Goal: Task Accomplishment & Management: Complete application form

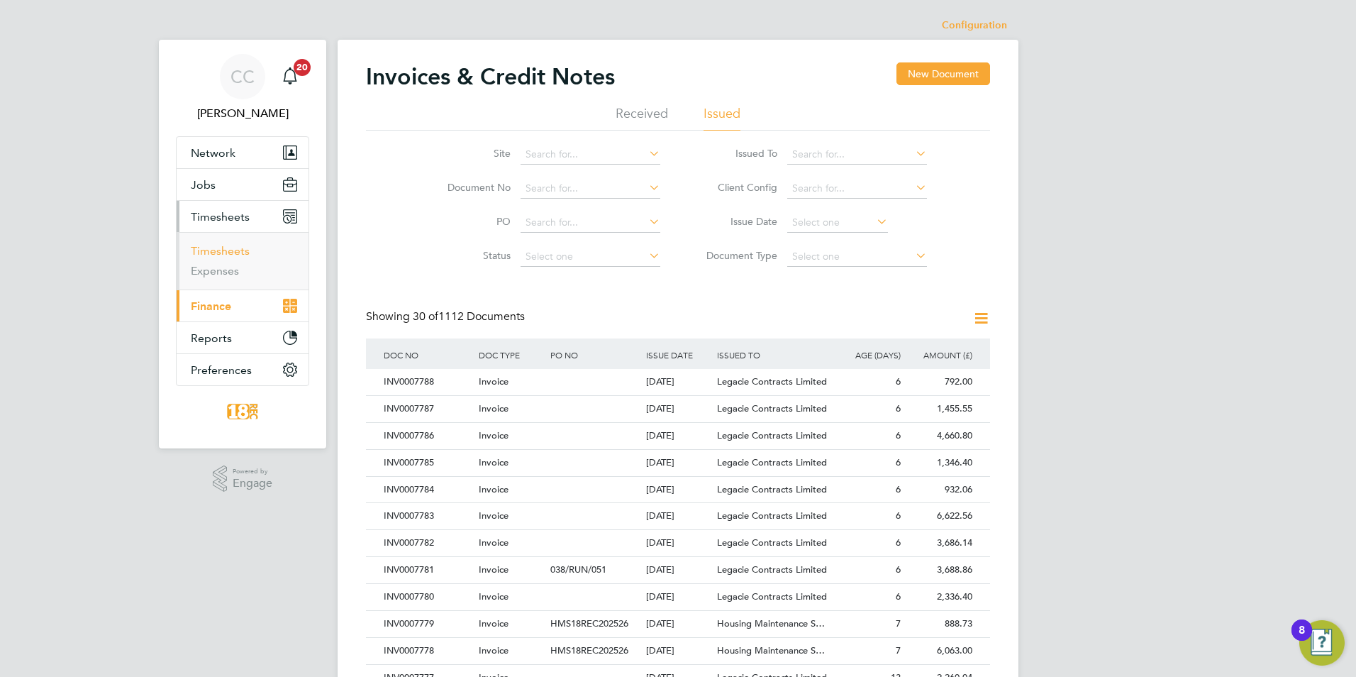
drag, startPoint x: 201, startPoint y: 244, endPoint x: 222, endPoint y: 243, distance: 20.6
click at [201, 244] on link "Timesheets" at bounding box center [220, 250] width 59 height 13
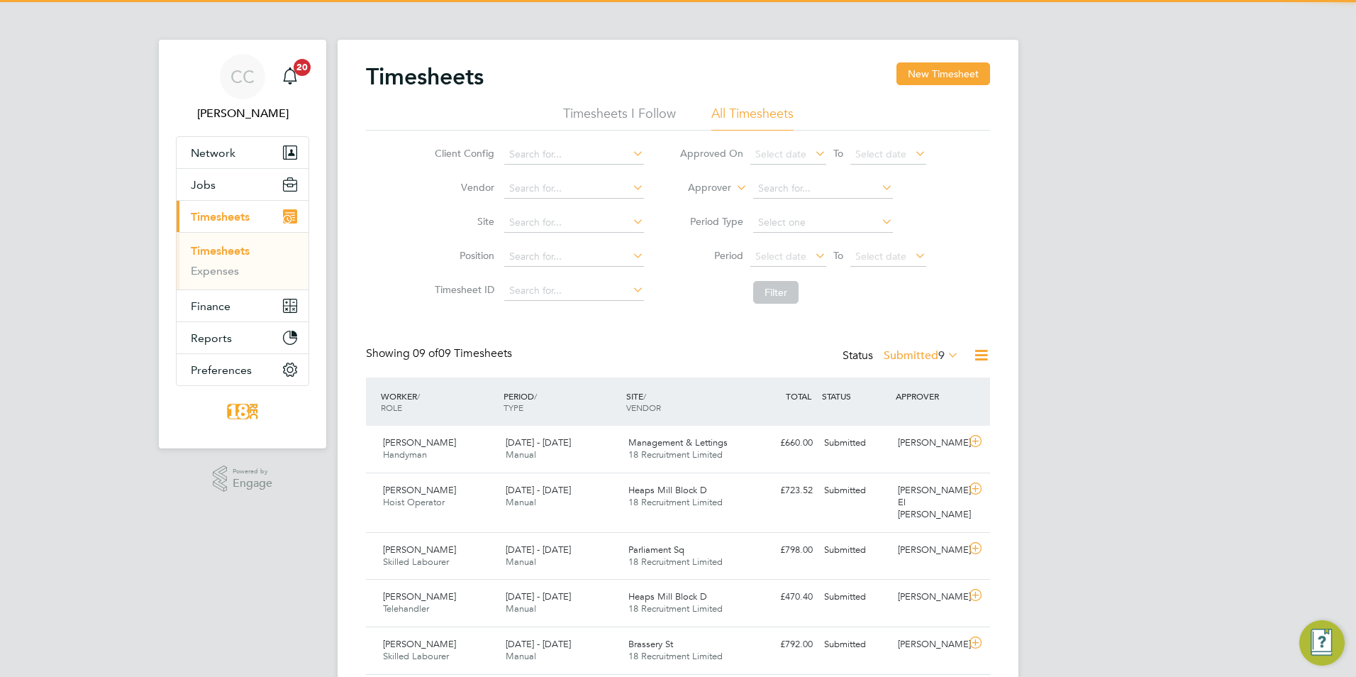
click at [915, 358] on label "Submitted 9" at bounding box center [921, 355] width 75 height 14
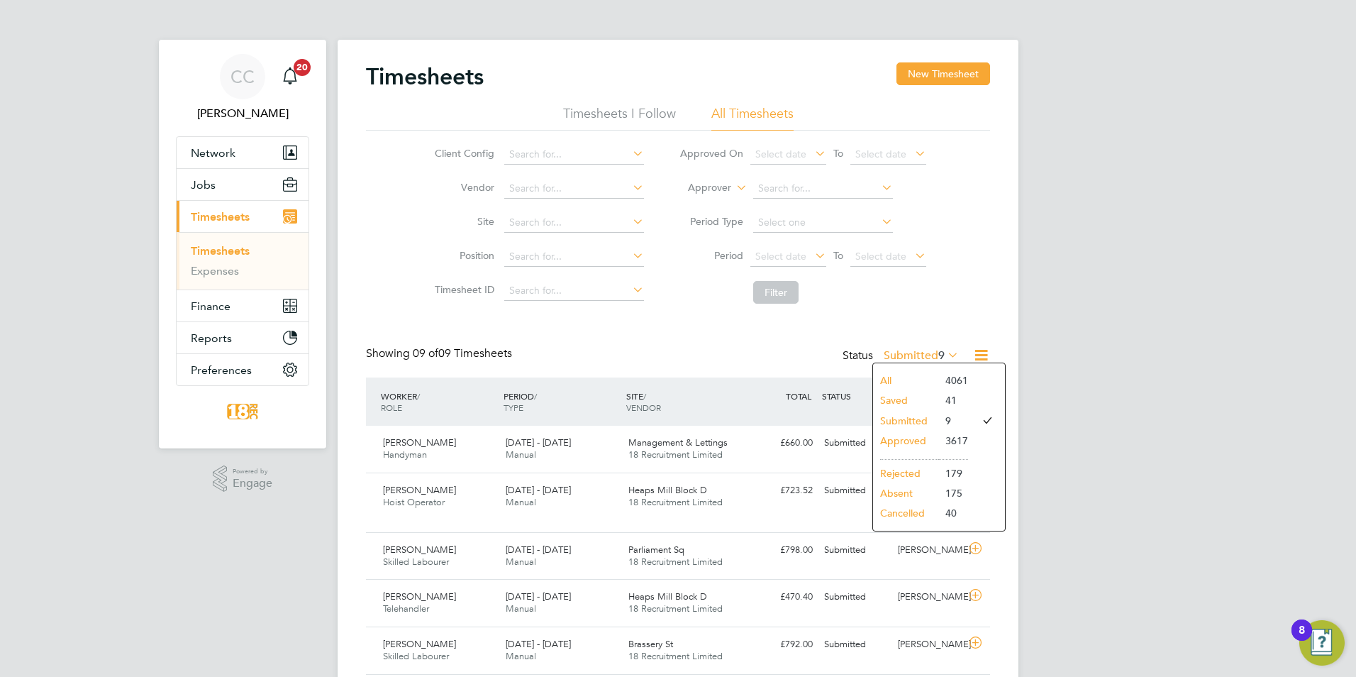
click at [1229, 377] on div "CC [PERSON_NAME] Notifications 20 Applications: Network Team Members Businesses…" at bounding box center [678, 463] width 1356 height 927
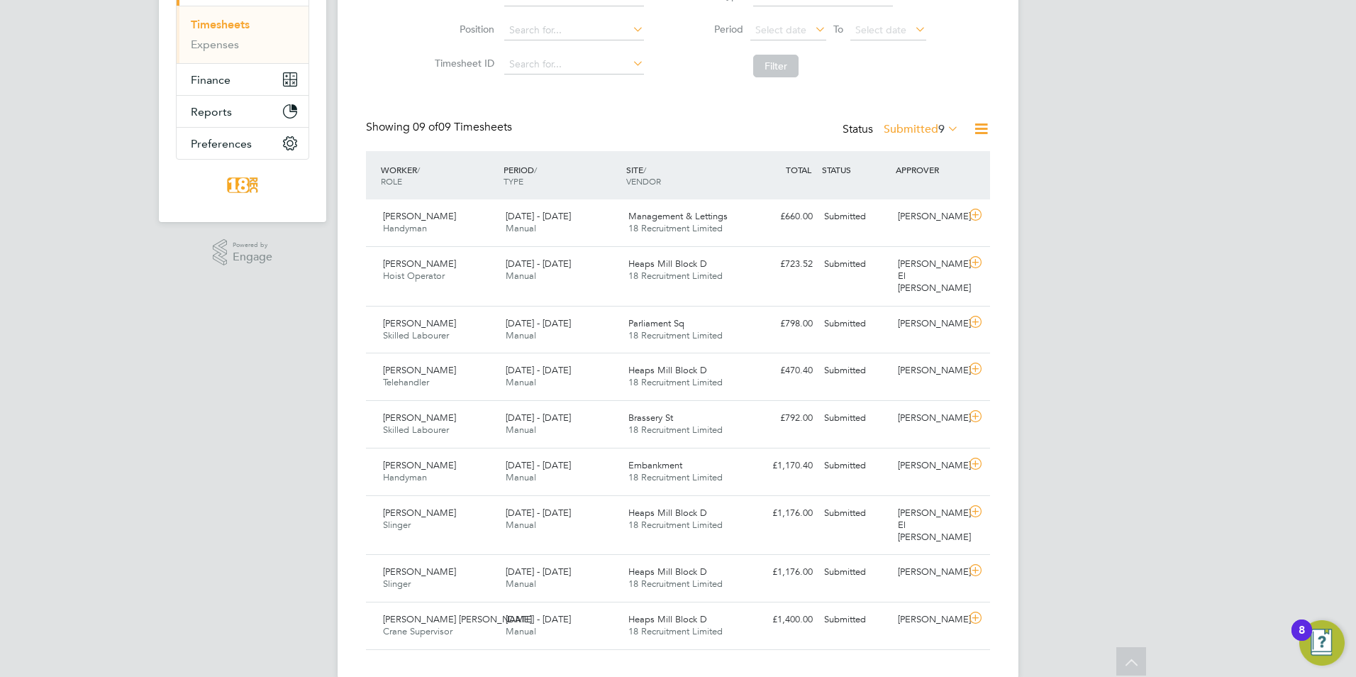
click at [909, 134] on label "Submitted 9" at bounding box center [921, 129] width 75 height 14
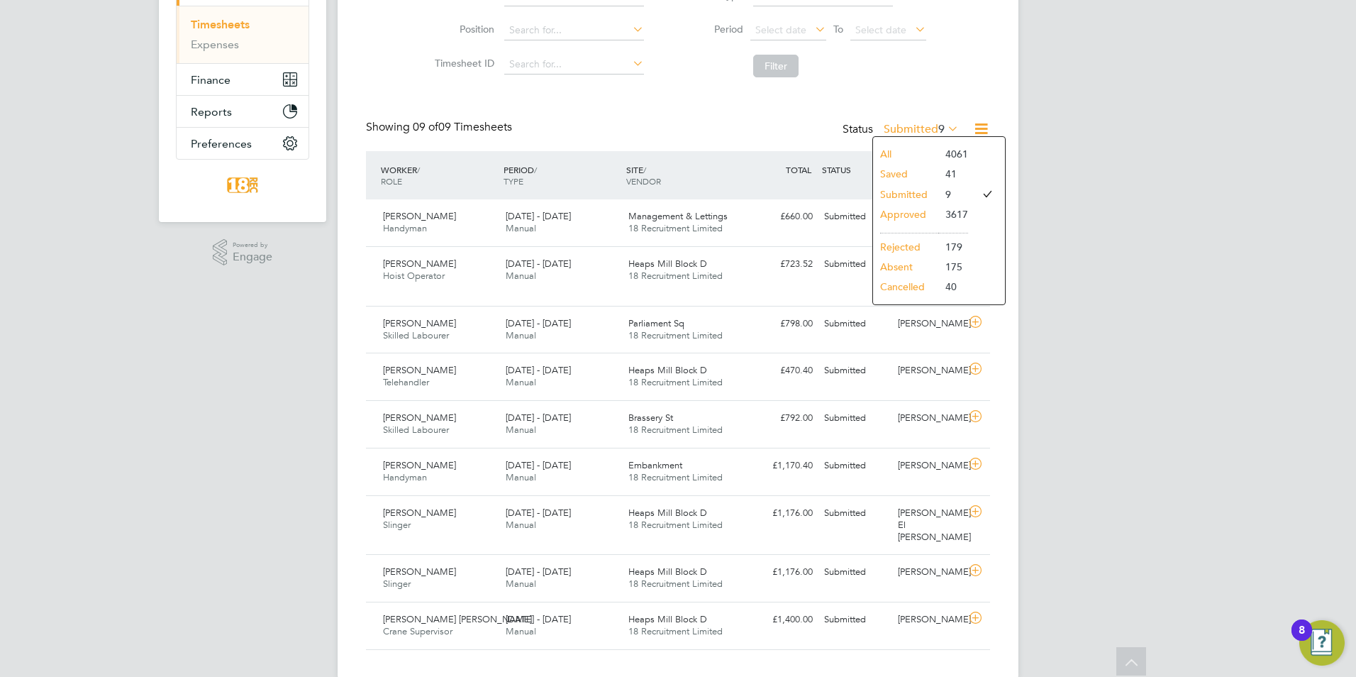
click at [890, 161] on li "All" at bounding box center [905, 154] width 65 height 20
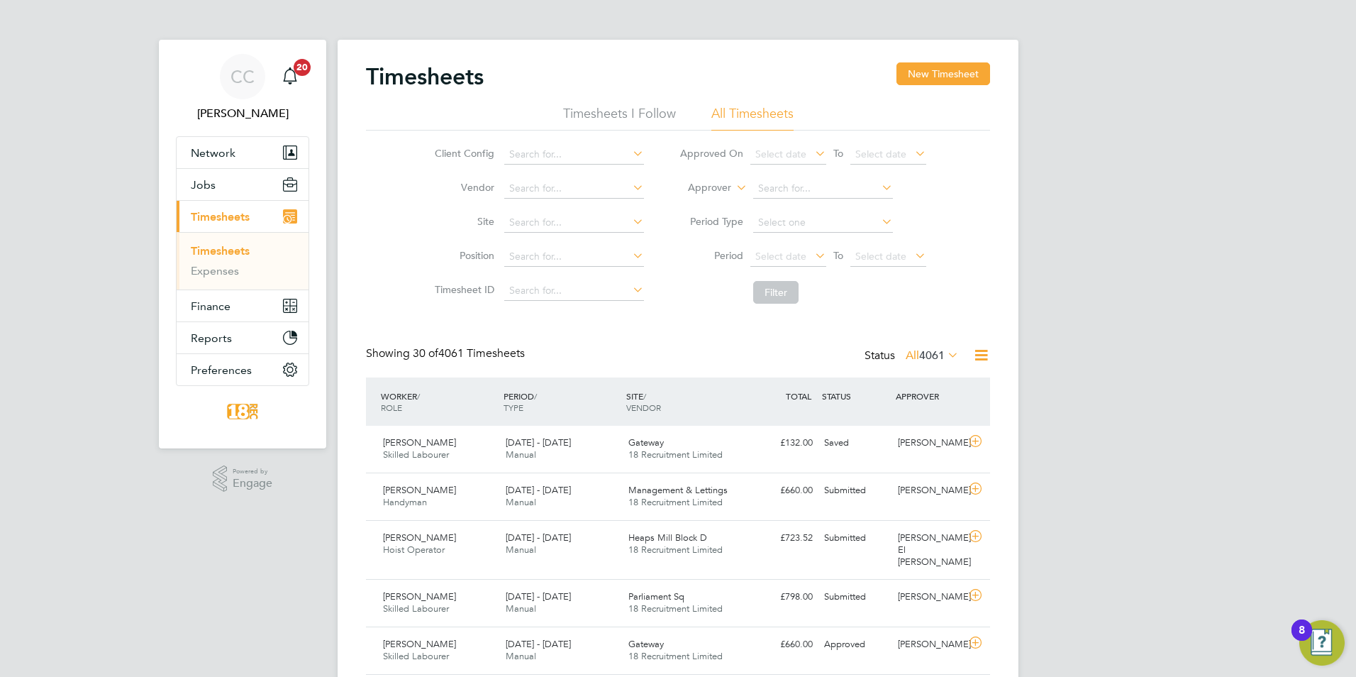
click at [899, 359] on div "Status All 4061" at bounding box center [913, 356] width 97 height 20
click at [910, 355] on label "All 4061" at bounding box center [932, 355] width 53 height 14
click at [908, 399] on li "Saved" at bounding box center [916, 400] width 65 height 20
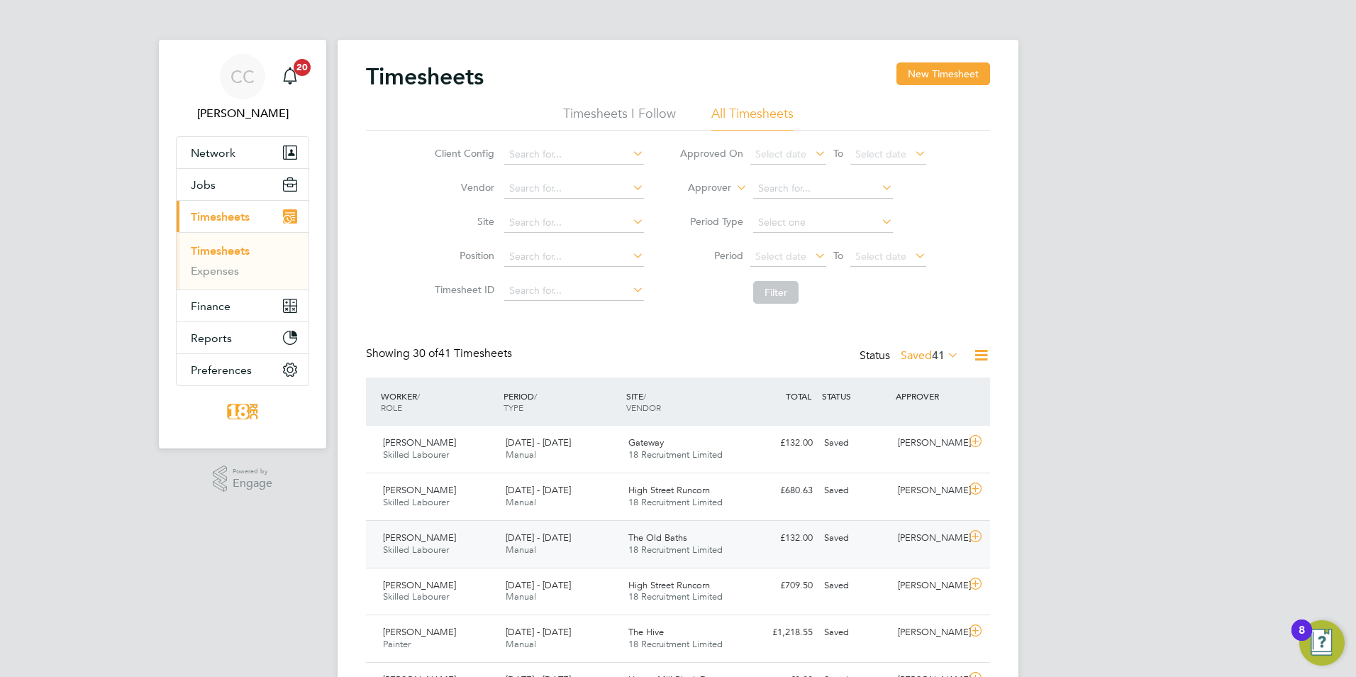
click at [515, 553] on span "Manual" at bounding box center [521, 549] width 31 height 12
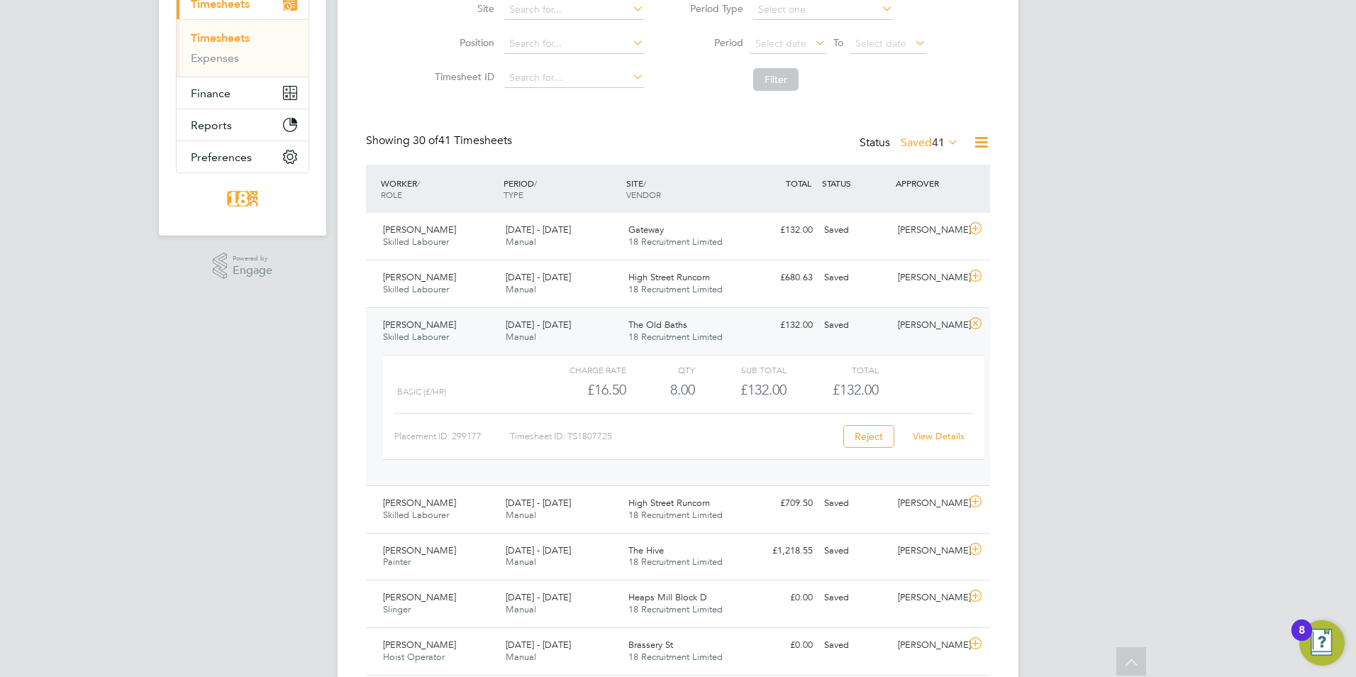
click at [944, 437] on link "View Details" at bounding box center [939, 436] width 52 height 12
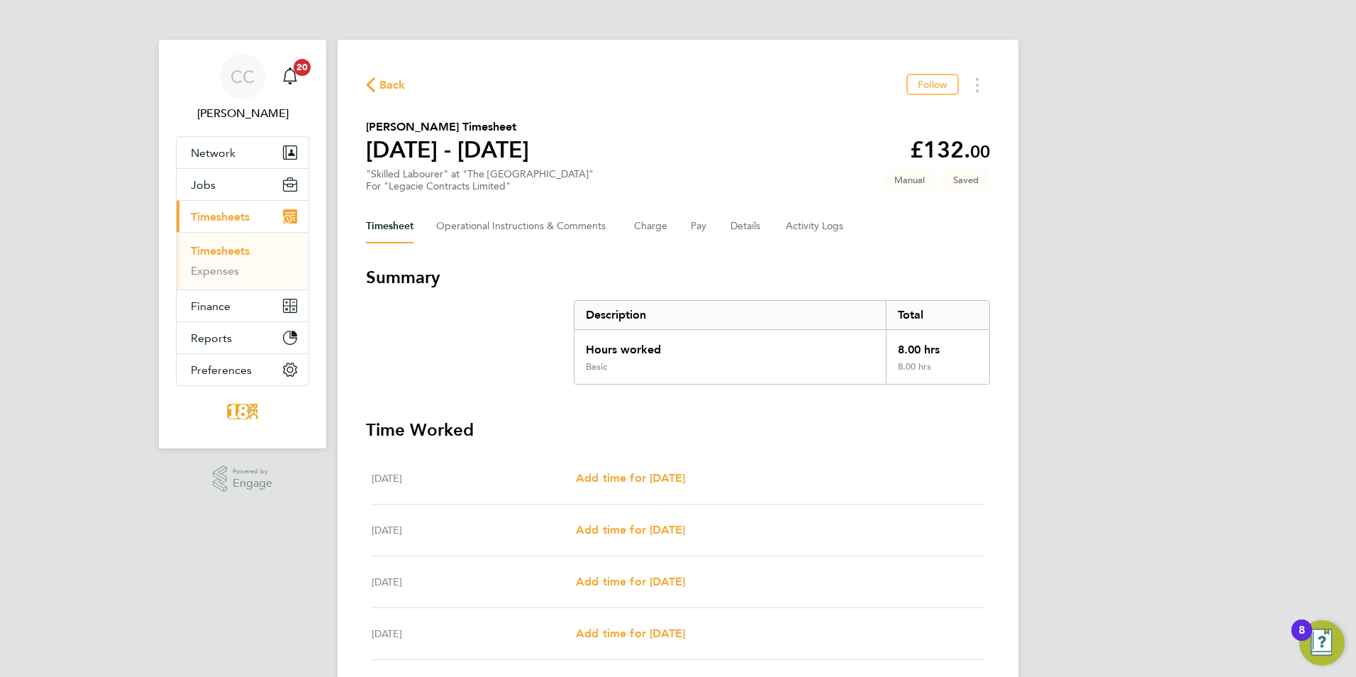
drag, startPoint x: 247, startPoint y: 538, endPoint x: 356, endPoint y: 512, distance: 112.2
click at [247, 538] on div "CC [PERSON_NAME] Notifications 20 Applications: Network Team Members Businesses…" at bounding box center [678, 426] width 1356 height 853
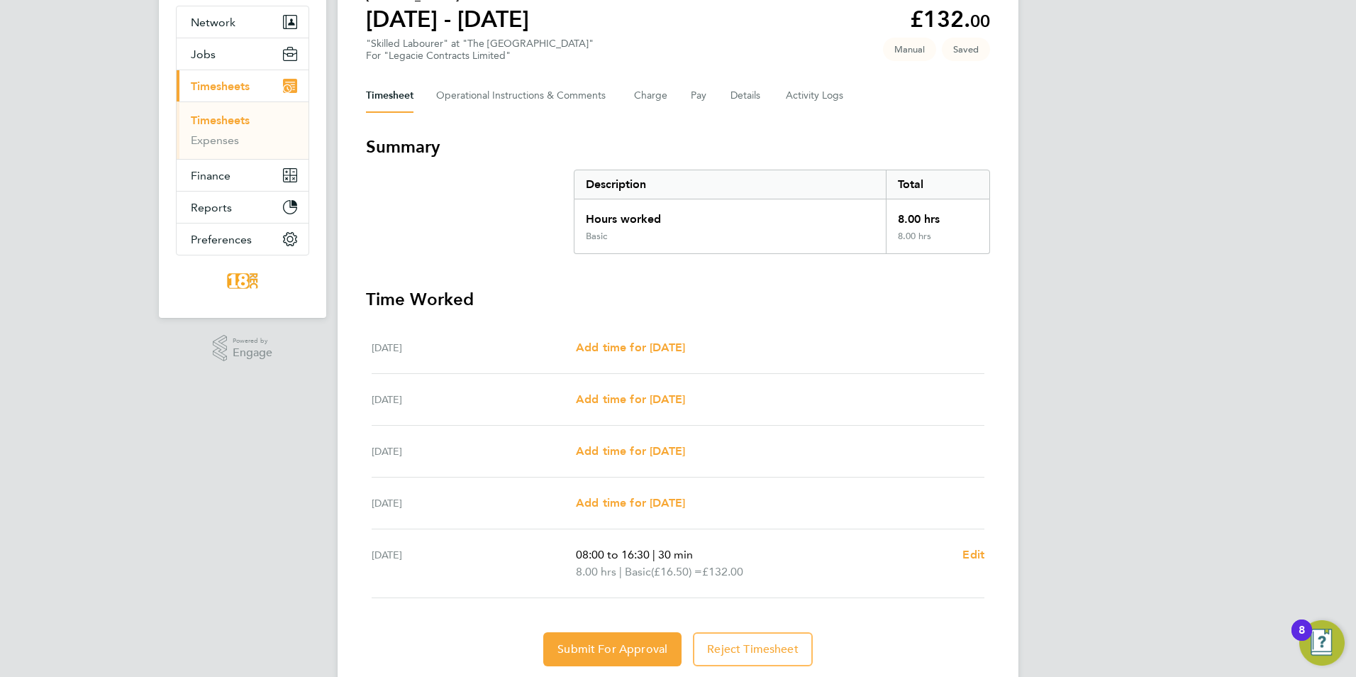
scroll to position [177, 0]
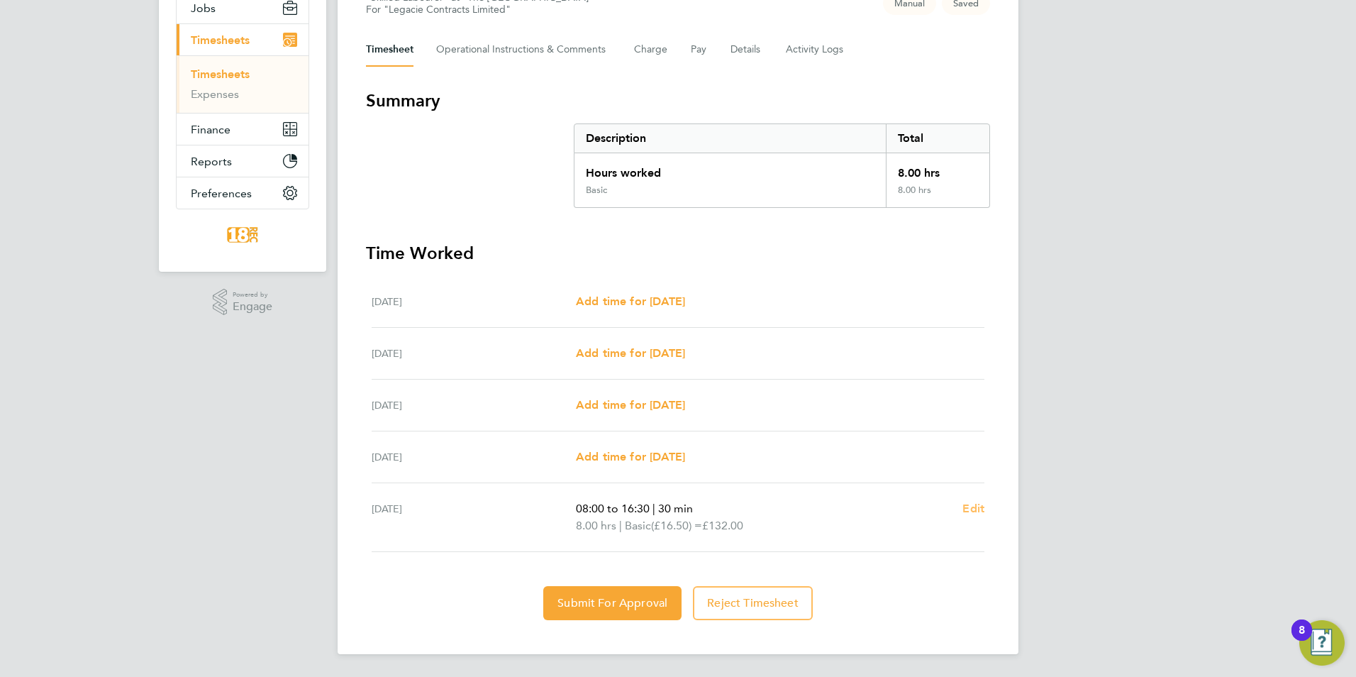
click at [983, 516] on link "Edit" at bounding box center [974, 508] width 22 height 17
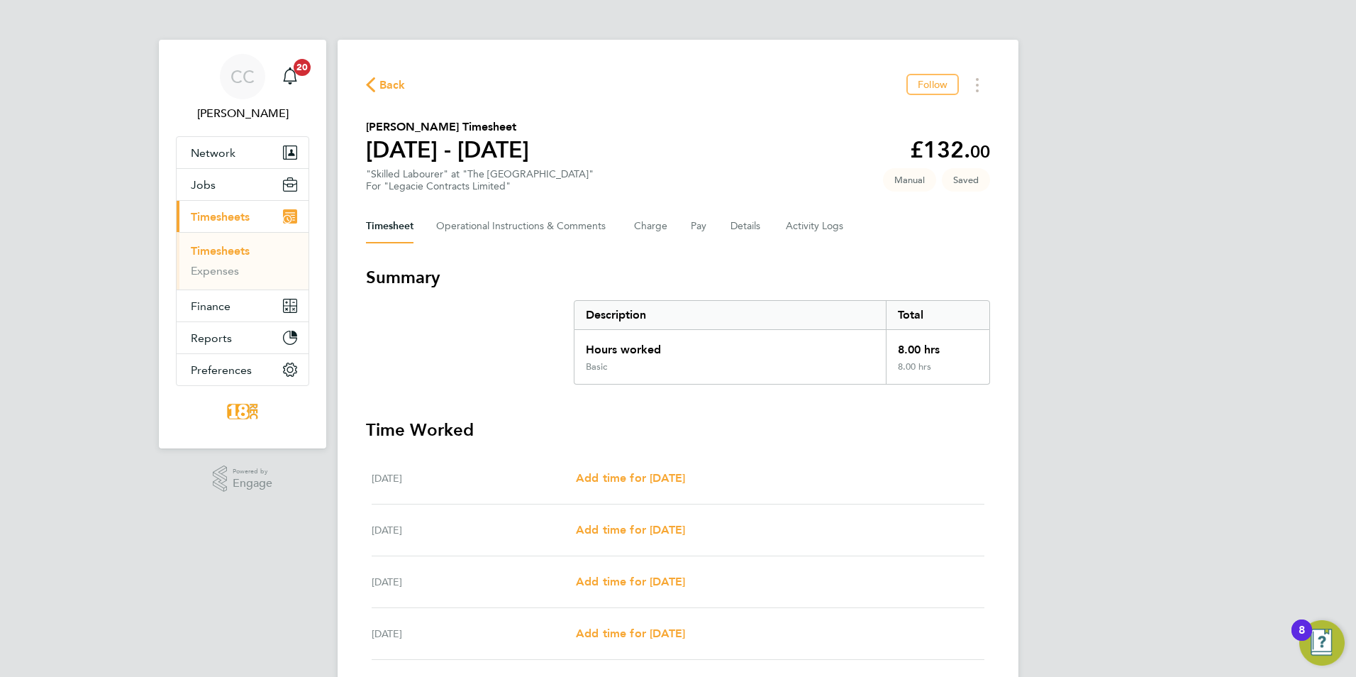
select select "30"
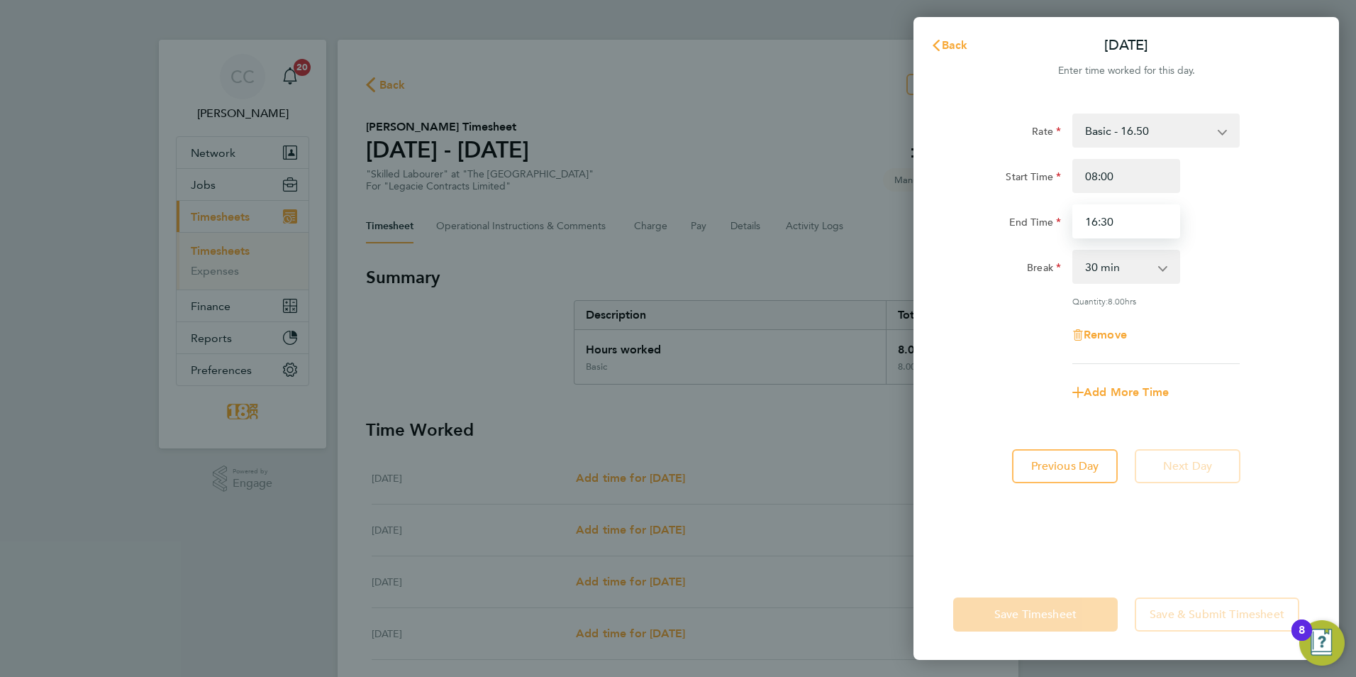
click at [1133, 222] on input "16:30" at bounding box center [1127, 221] width 108 height 34
type input "13:30"
click at [1254, 436] on div "Rate Basic - 16.50 Start Time 08:00 End Time 13:30 Break 0 min 15 min 30 min 45…" at bounding box center [1127, 332] width 426 height 472
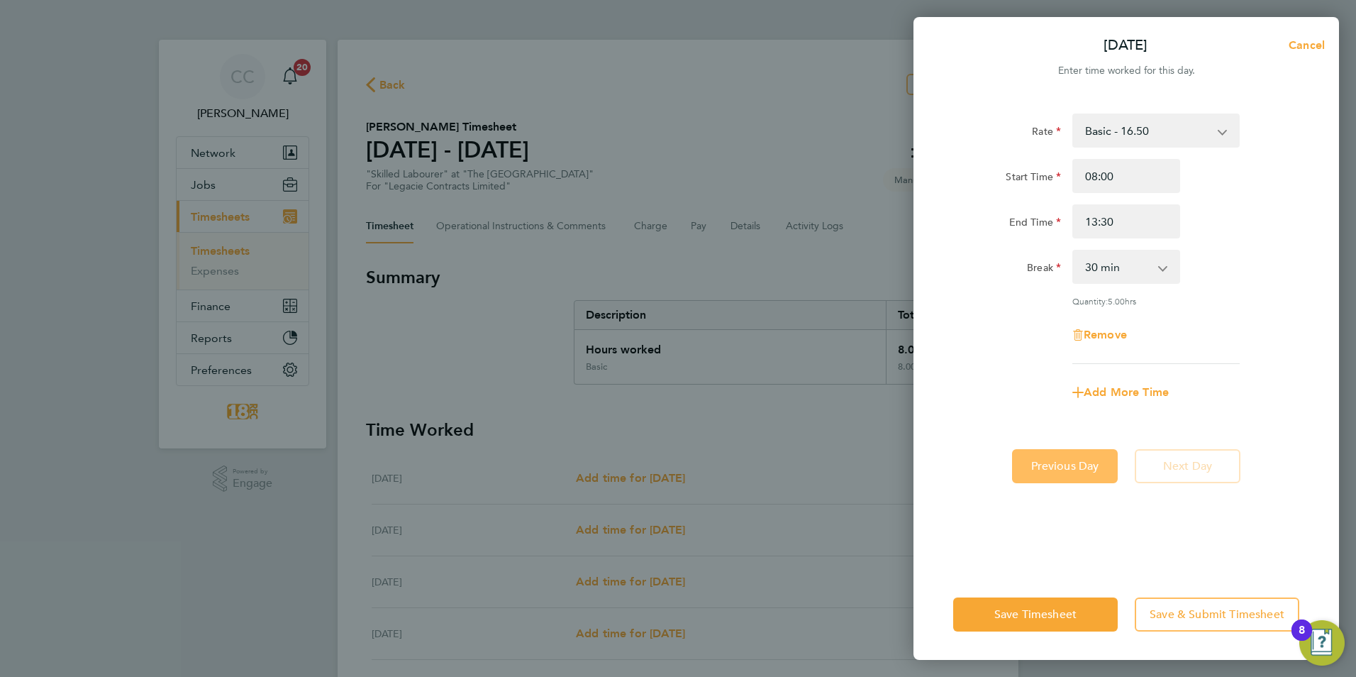
click at [1077, 470] on span "Previous Day" at bounding box center [1065, 466] width 68 height 14
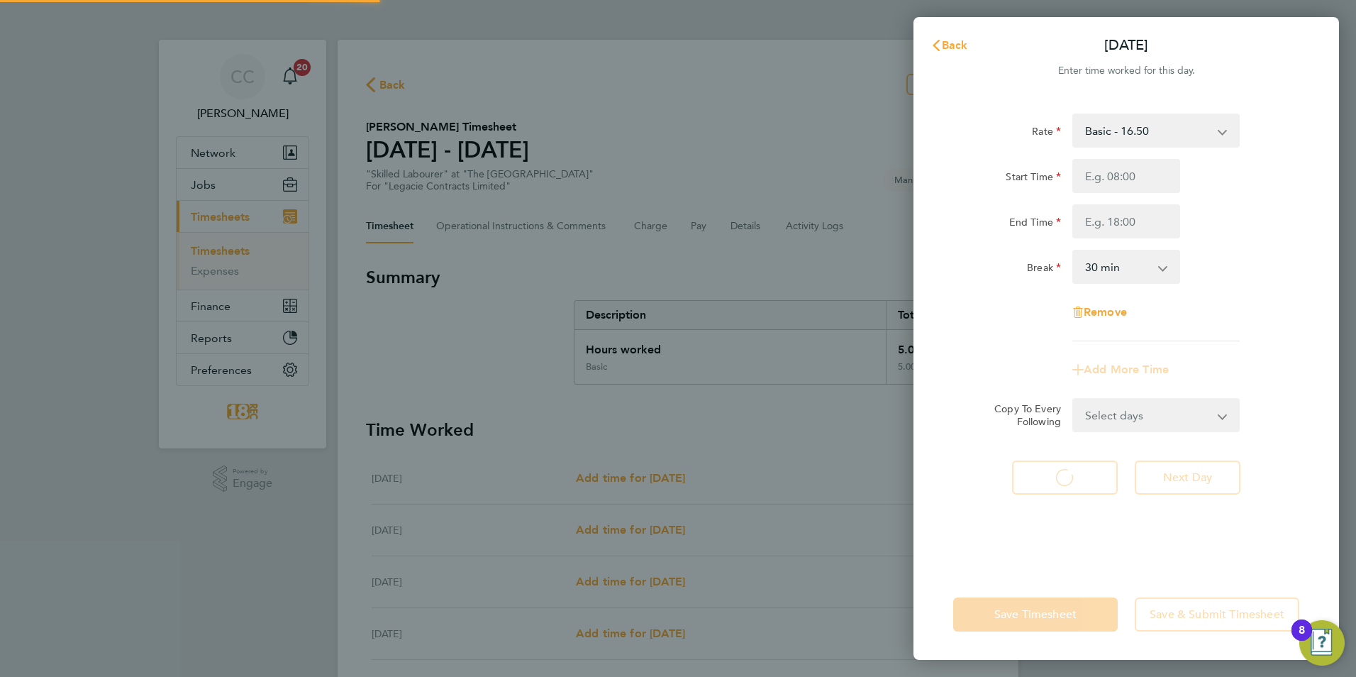
select select "30"
click at [1114, 167] on input "Start Time" at bounding box center [1127, 176] width 108 height 34
type input "08:00"
type input "16:30"
click at [1107, 562] on div "Rate Basic - 16.50 Start Time 08:00 End Time 16:30 Break 0 min 15 min 30 min 45…" at bounding box center [1127, 332] width 426 height 472
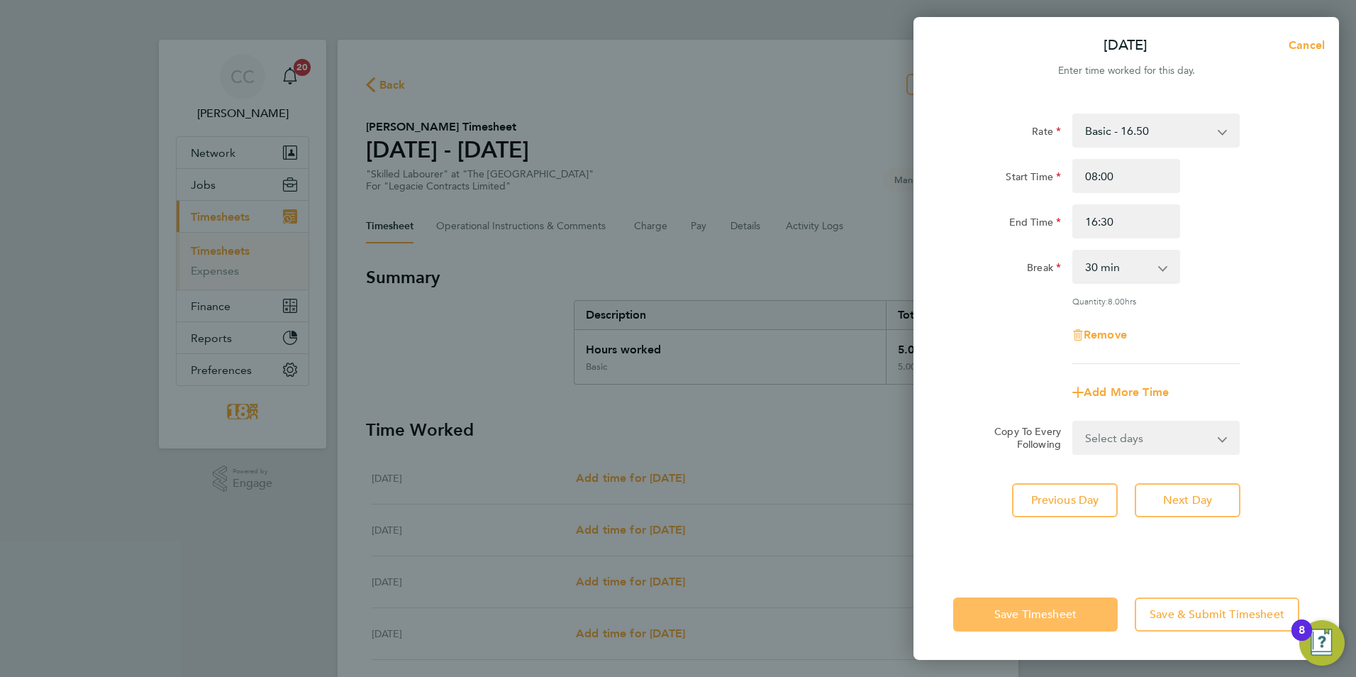
click at [1041, 629] on button "Save Timesheet" at bounding box center [1035, 614] width 165 height 34
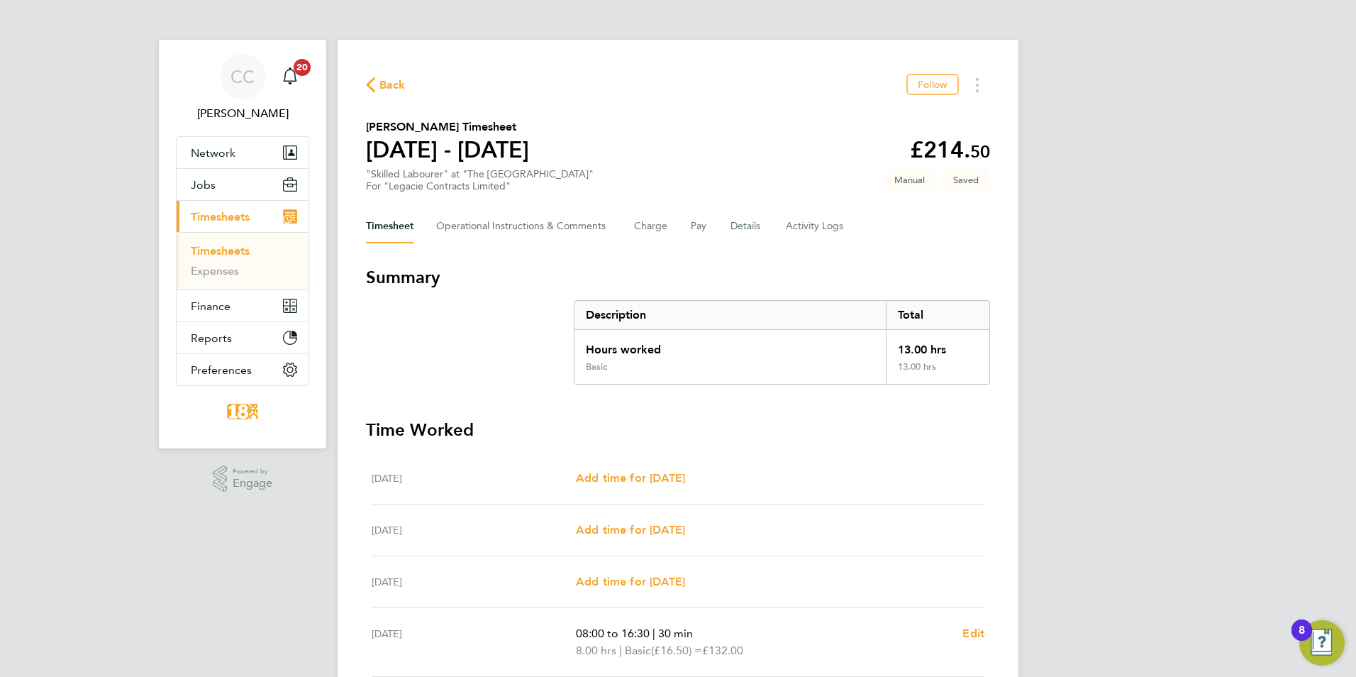
scroll to position [194, 0]
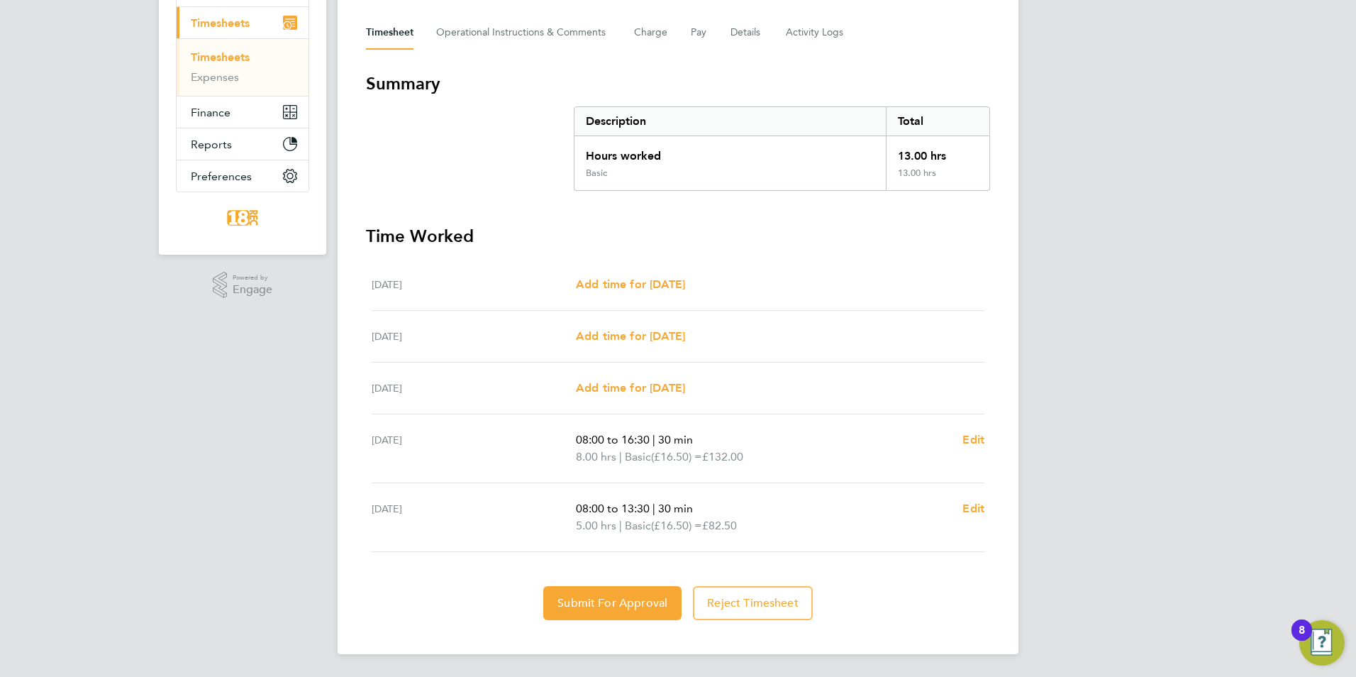
click at [196, 414] on div "CC [PERSON_NAME] Notifications 20 Applications: Network Team Members Businesses…" at bounding box center [678, 241] width 1356 height 870
click at [602, 599] on span "Submit For Approval" at bounding box center [613, 603] width 110 height 14
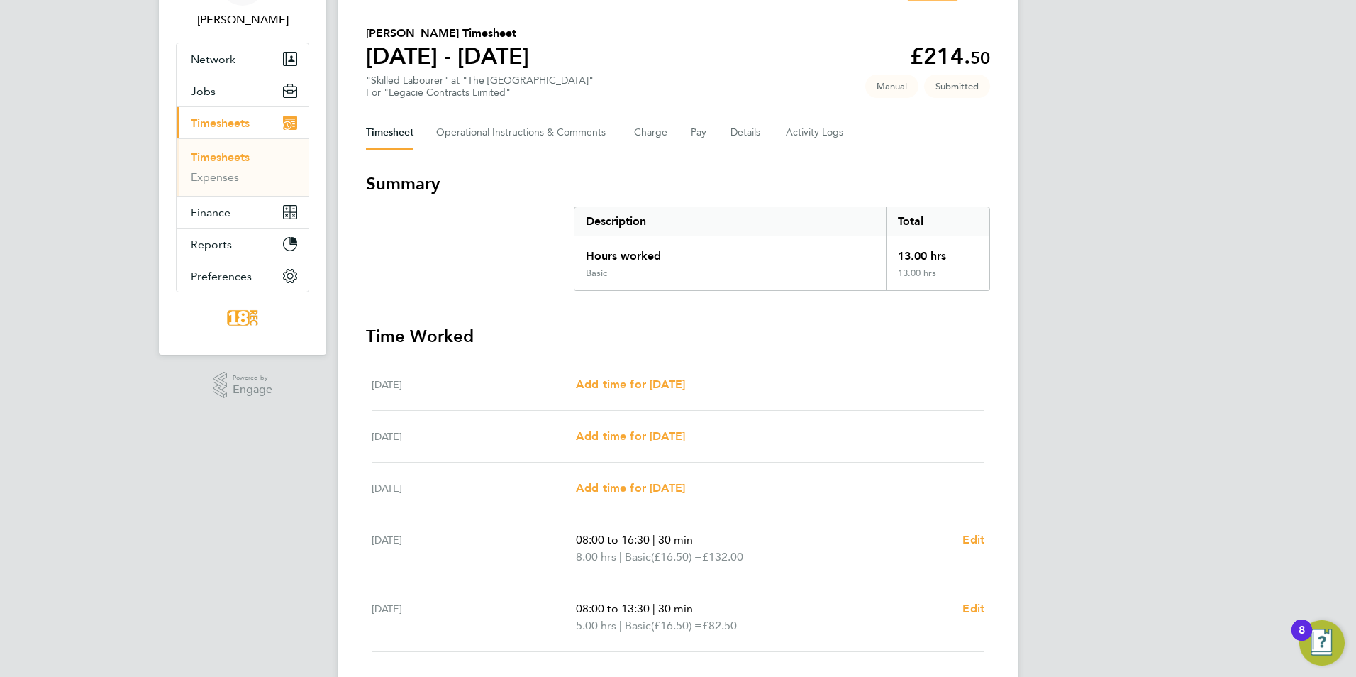
scroll to position [0, 0]
